Goal: Task Accomplishment & Management: Complete application form

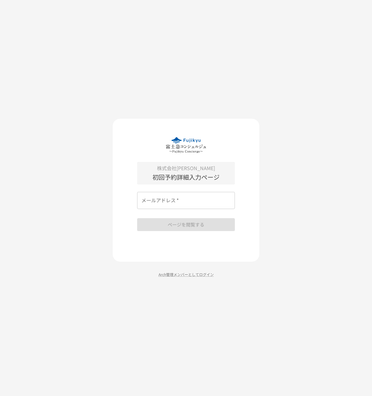
click at [177, 198] on input "メールアドレス   *" at bounding box center [186, 200] width 98 height 17
type input "**********"
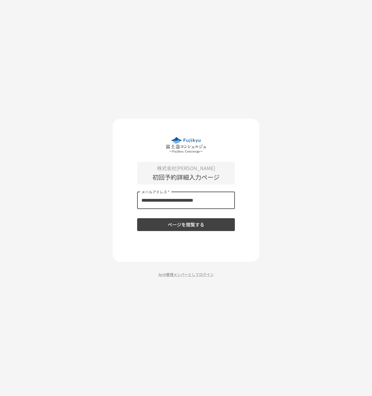
click at [165, 226] on button "ページを閲覧する" at bounding box center [186, 224] width 98 height 13
